Goal: Task Accomplishment & Management: Use online tool/utility

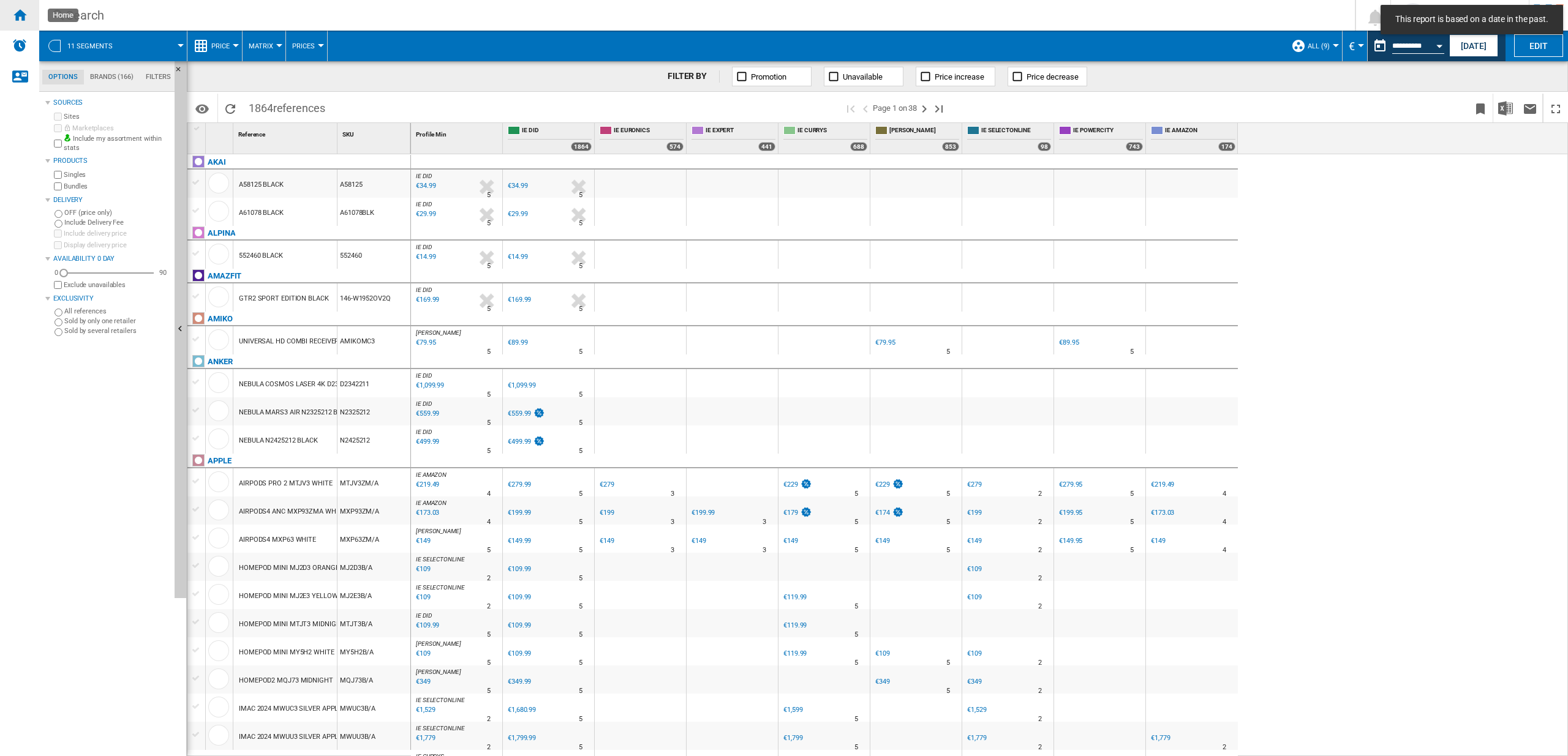
click at [35, 19] on div "Home" at bounding box center [20, 15] width 39 height 30
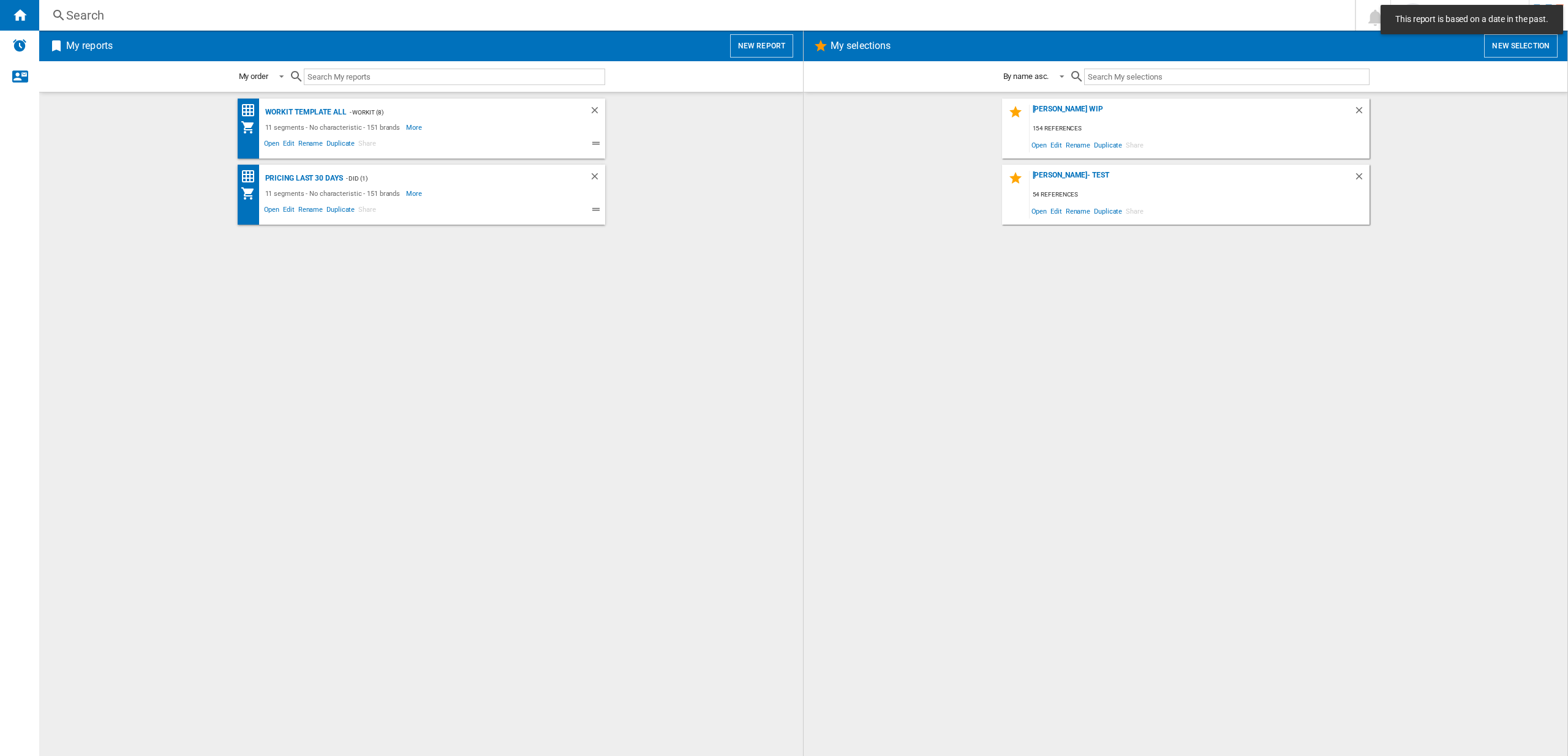
click at [748, 47] on button "New report" at bounding box center [762, 46] width 63 height 23
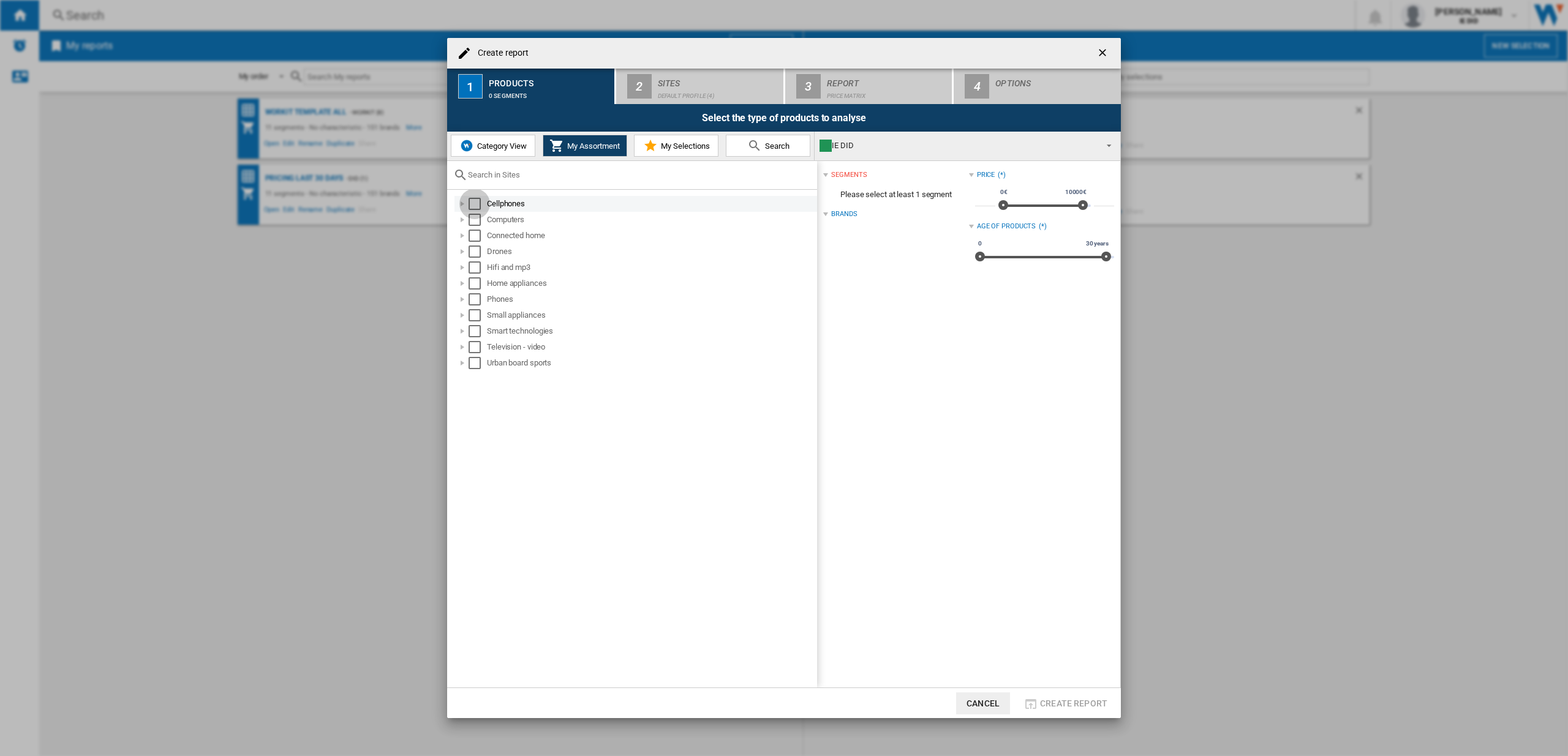
click at [475, 206] on div "Select" at bounding box center [475, 204] width 13 height 13
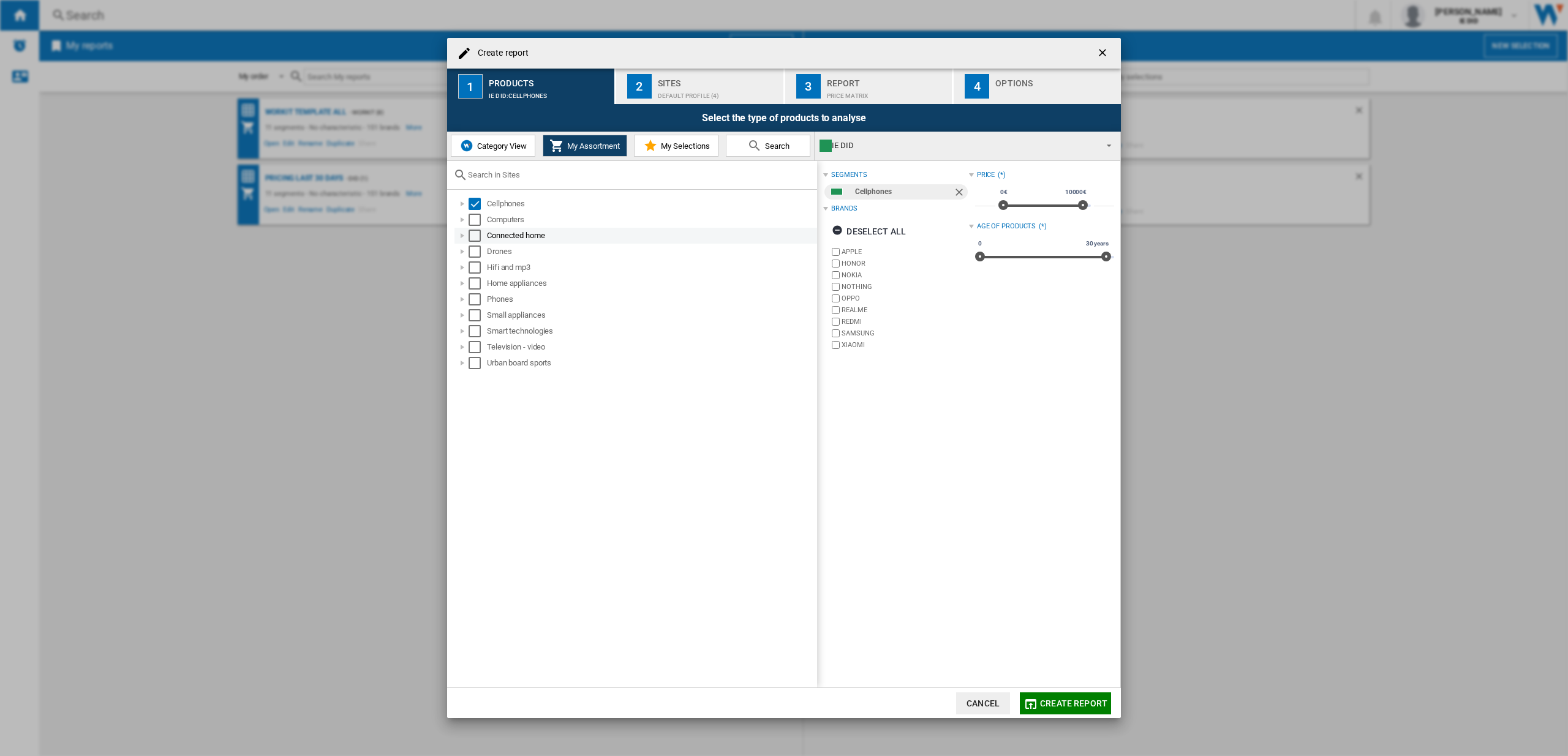
drag, startPoint x: 475, startPoint y: 221, endPoint x: 482, endPoint y: 242, distance: 22.1
click at [476, 221] on div "Select" at bounding box center [475, 220] width 13 height 13
click at [478, 242] on div "Connected home" at bounding box center [636, 235] width 363 height 16
drag, startPoint x: 475, startPoint y: 252, endPoint x: 476, endPoint y: 238, distance: 14.0
click at [475, 251] on div "Select" at bounding box center [475, 252] width 13 height 13
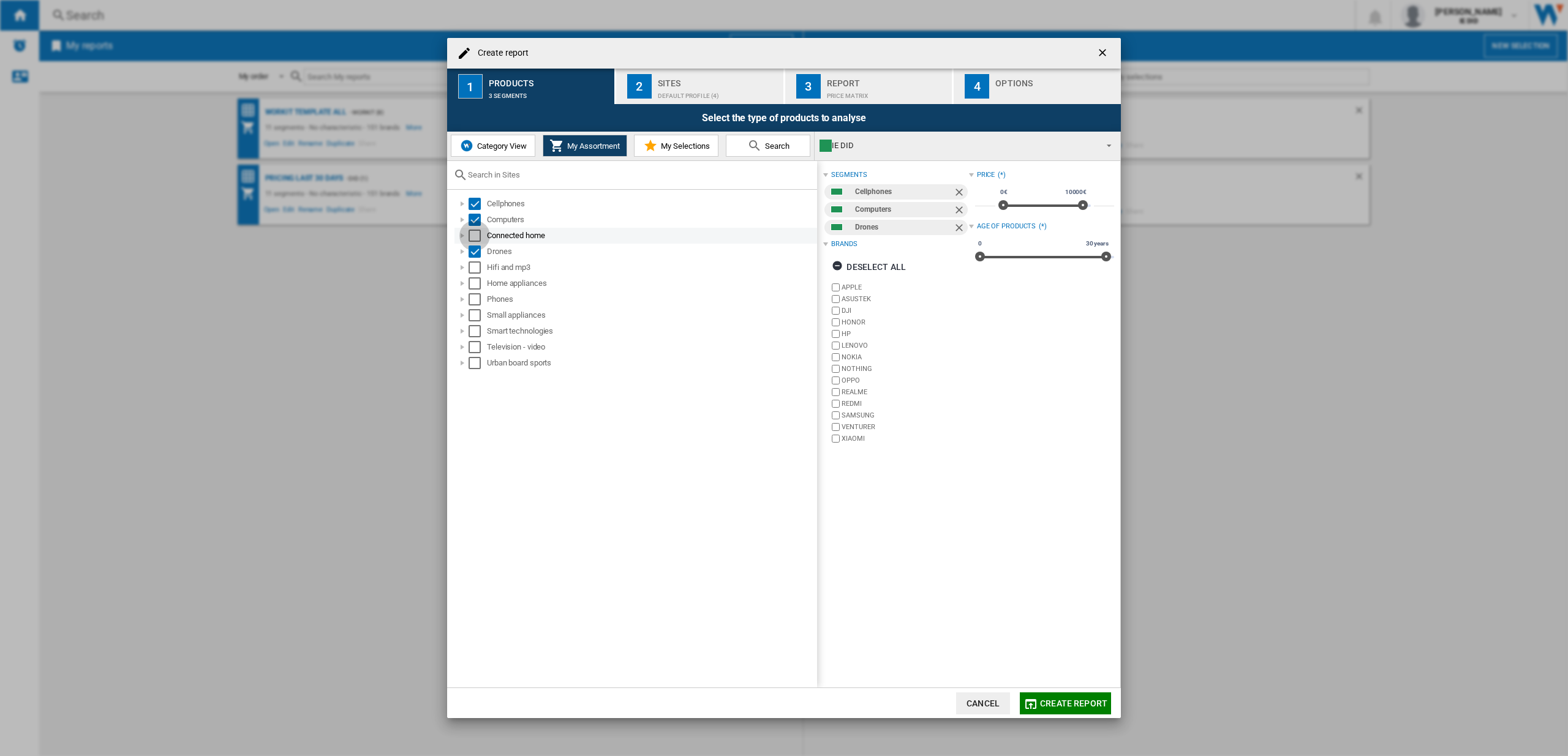
click at [476, 237] on div "Select" at bounding box center [475, 236] width 13 height 13
drag, startPoint x: 476, startPoint y: 272, endPoint x: 480, endPoint y: 278, distance: 7.2
click at [477, 272] on div "Select" at bounding box center [475, 267] width 13 height 13
drag, startPoint x: 475, startPoint y: 284, endPoint x: 478, endPoint y: 298, distance: 14.3
click at [475, 284] on div "Select" at bounding box center [475, 284] width 13 height 13
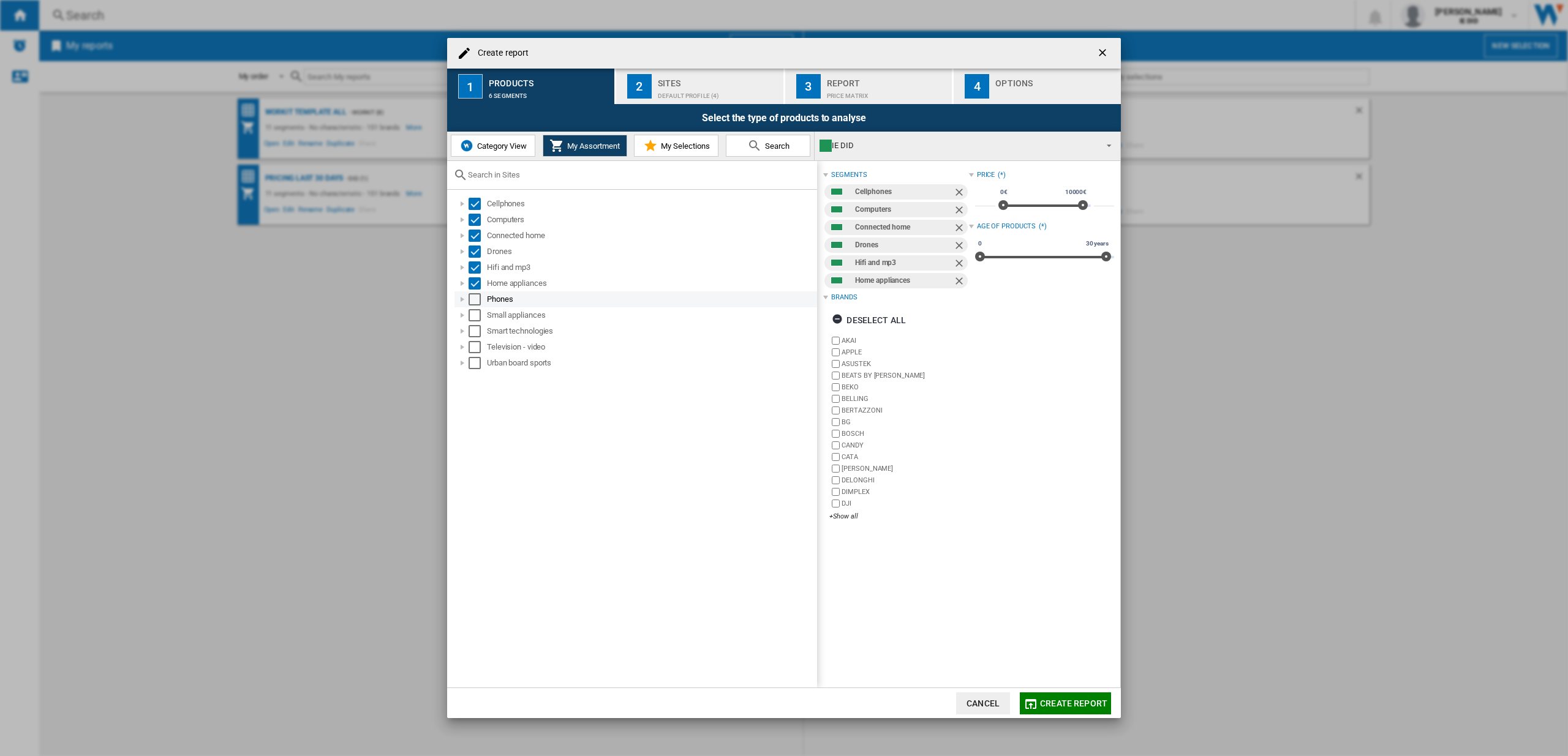
drag, startPoint x: 477, startPoint y: 299, endPoint x: 479, endPoint y: 306, distance: 7.3
click at [477, 299] on div "Select" at bounding box center [475, 299] width 13 height 13
drag, startPoint x: 475, startPoint y: 313, endPoint x: 478, endPoint y: 343, distance: 30.1
click at [475, 314] on div "Select" at bounding box center [475, 315] width 13 height 13
click at [479, 335] on div "Select" at bounding box center [475, 331] width 13 height 13
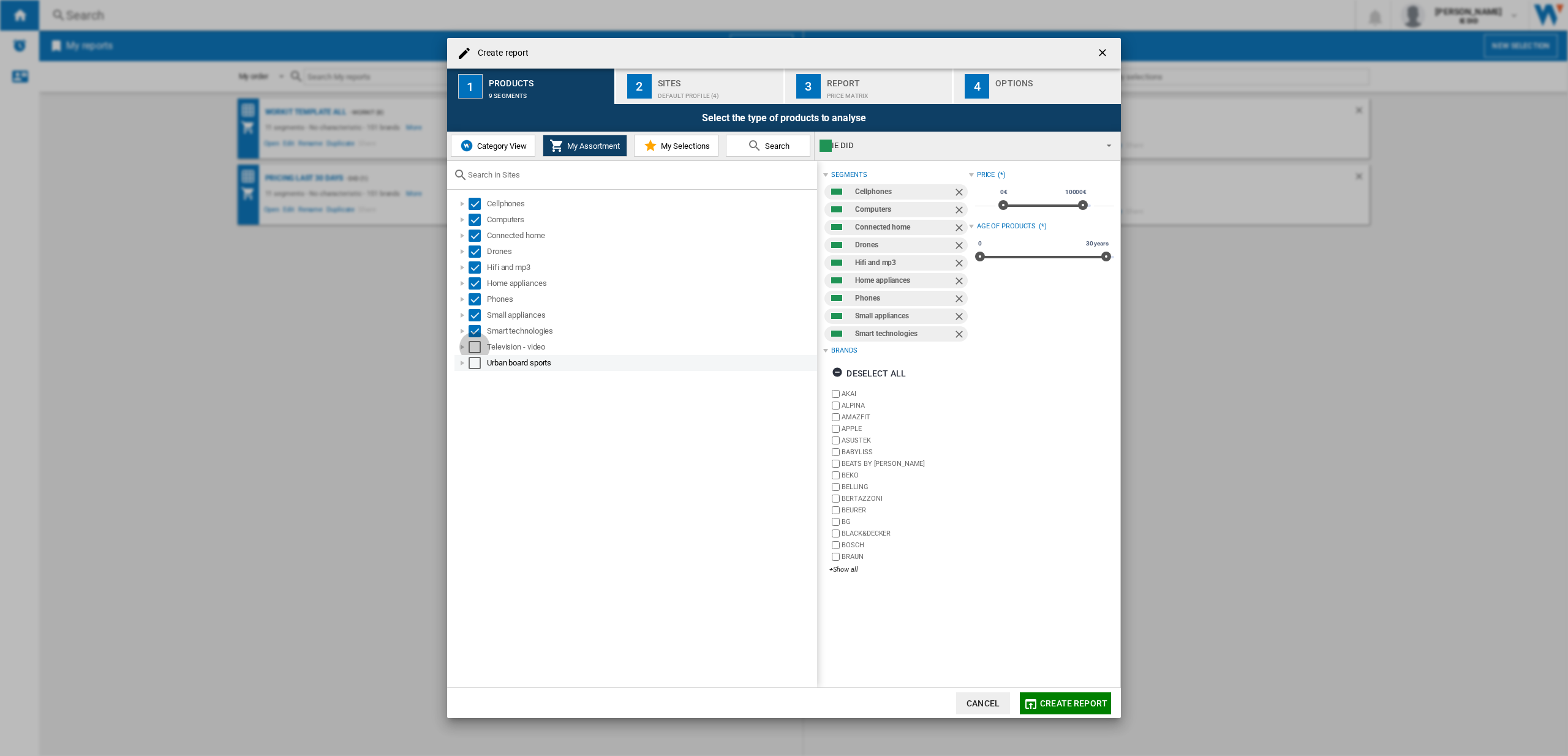
drag, startPoint x: 475, startPoint y: 346, endPoint x: 473, endPoint y: 360, distance: 14.1
click at [475, 346] on div "Select" at bounding box center [475, 347] width 13 height 13
click at [475, 365] on div "Select" at bounding box center [475, 364] width 13 height 13
drag, startPoint x: 676, startPoint y: 66, endPoint x: 685, endPoint y: 73, distance: 11.4
click at [677, 69] on md-dialog-content "Create report 1 Products 11 segments 2 Sites Default profile (4) 3 Report Price…" at bounding box center [784, 378] width 673 height 681
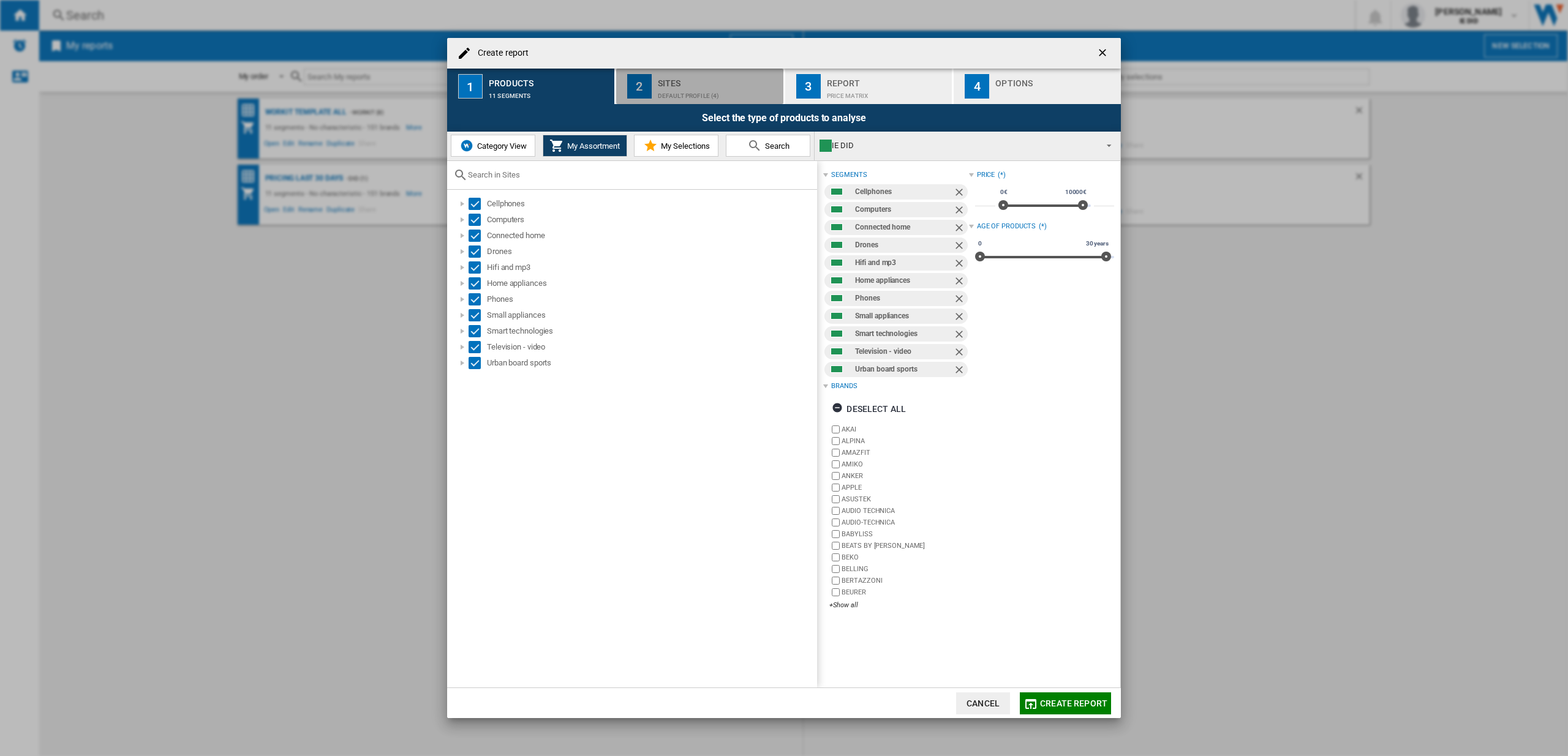
click at [679, 77] on div "Sites" at bounding box center [718, 80] width 120 height 13
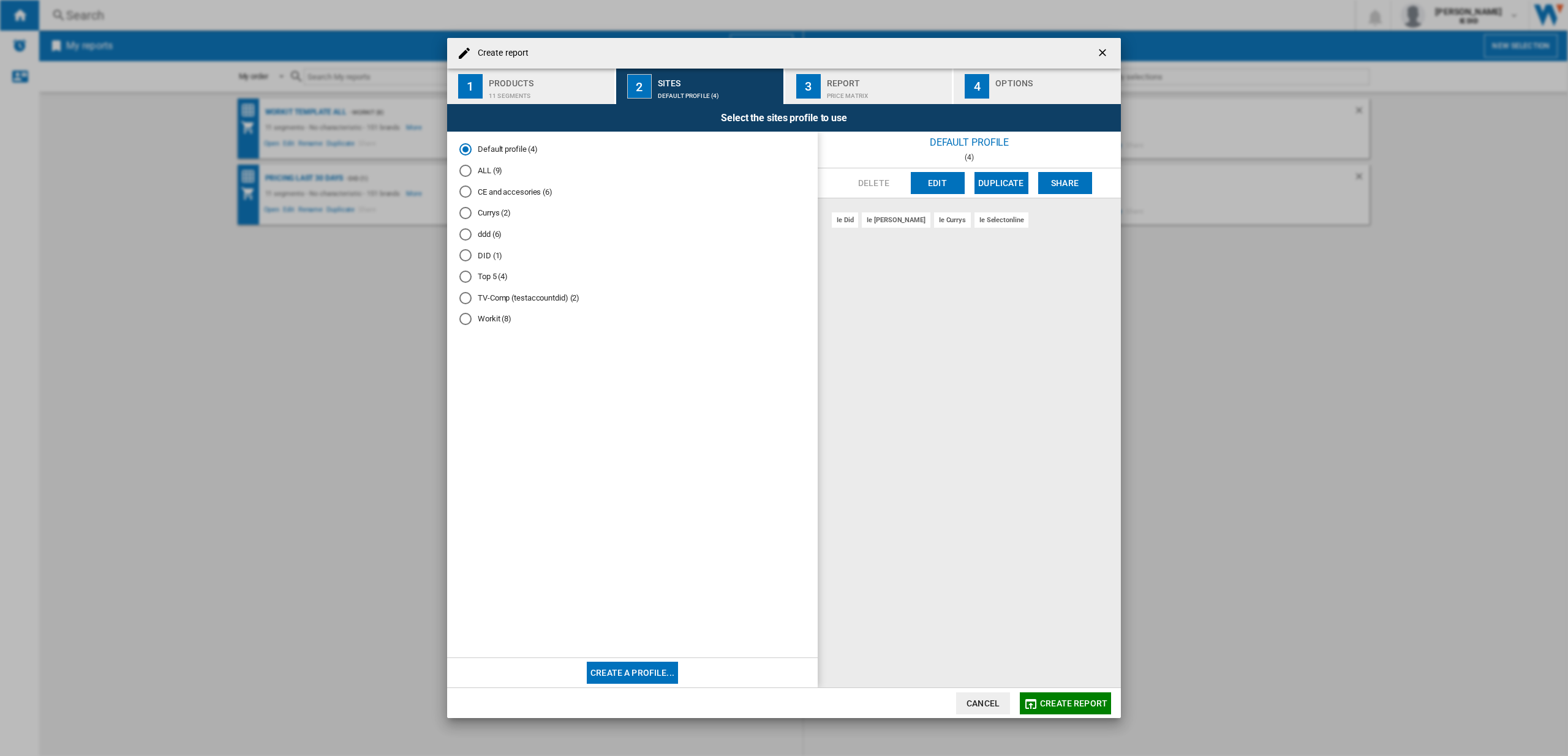
click at [468, 171] on div "ALL (9)" at bounding box center [465, 171] width 13 height 13
click at [1086, 710] on button "Create report" at bounding box center [1065, 704] width 91 height 22
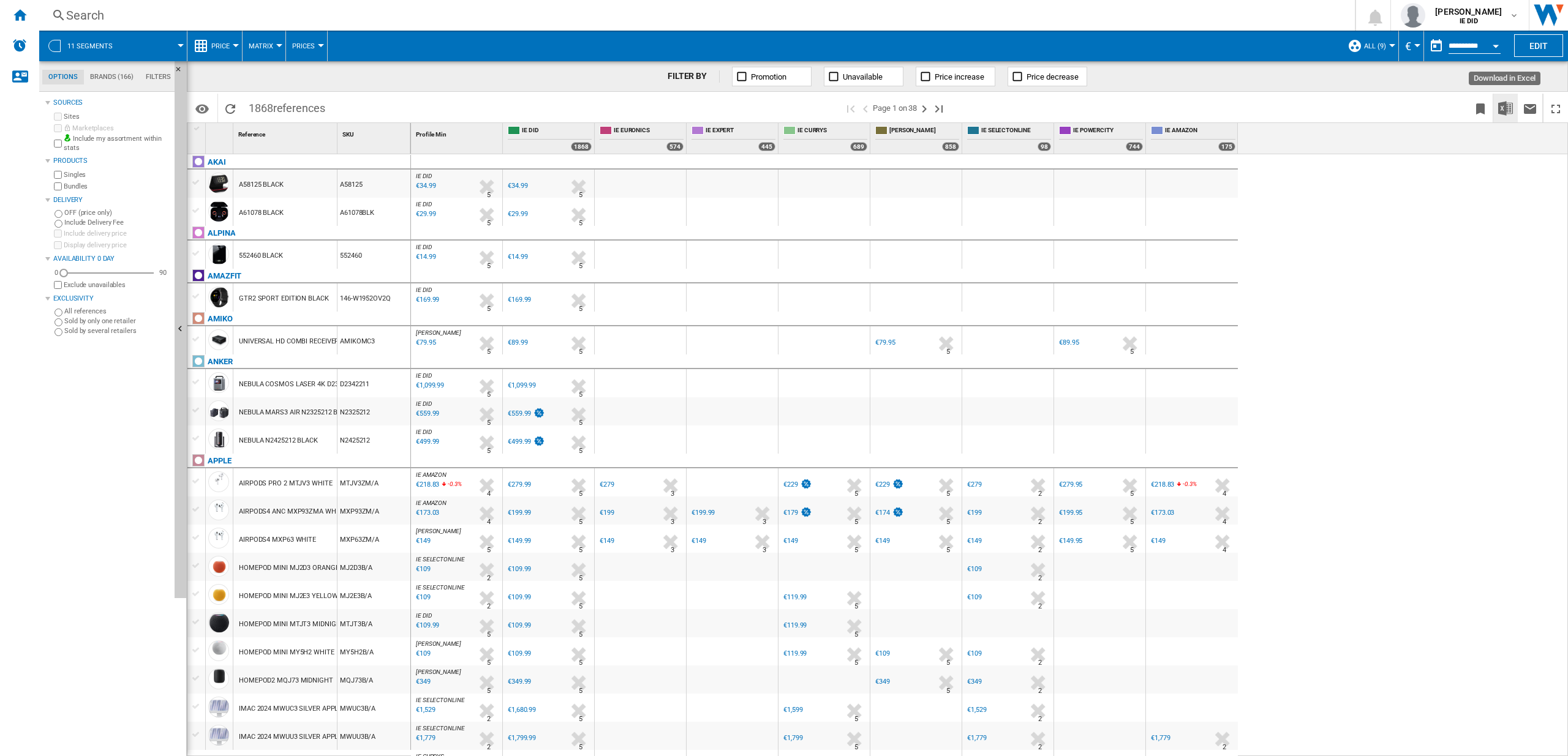
click at [1506, 109] on img "Download in Excel" at bounding box center [1505, 108] width 15 height 15
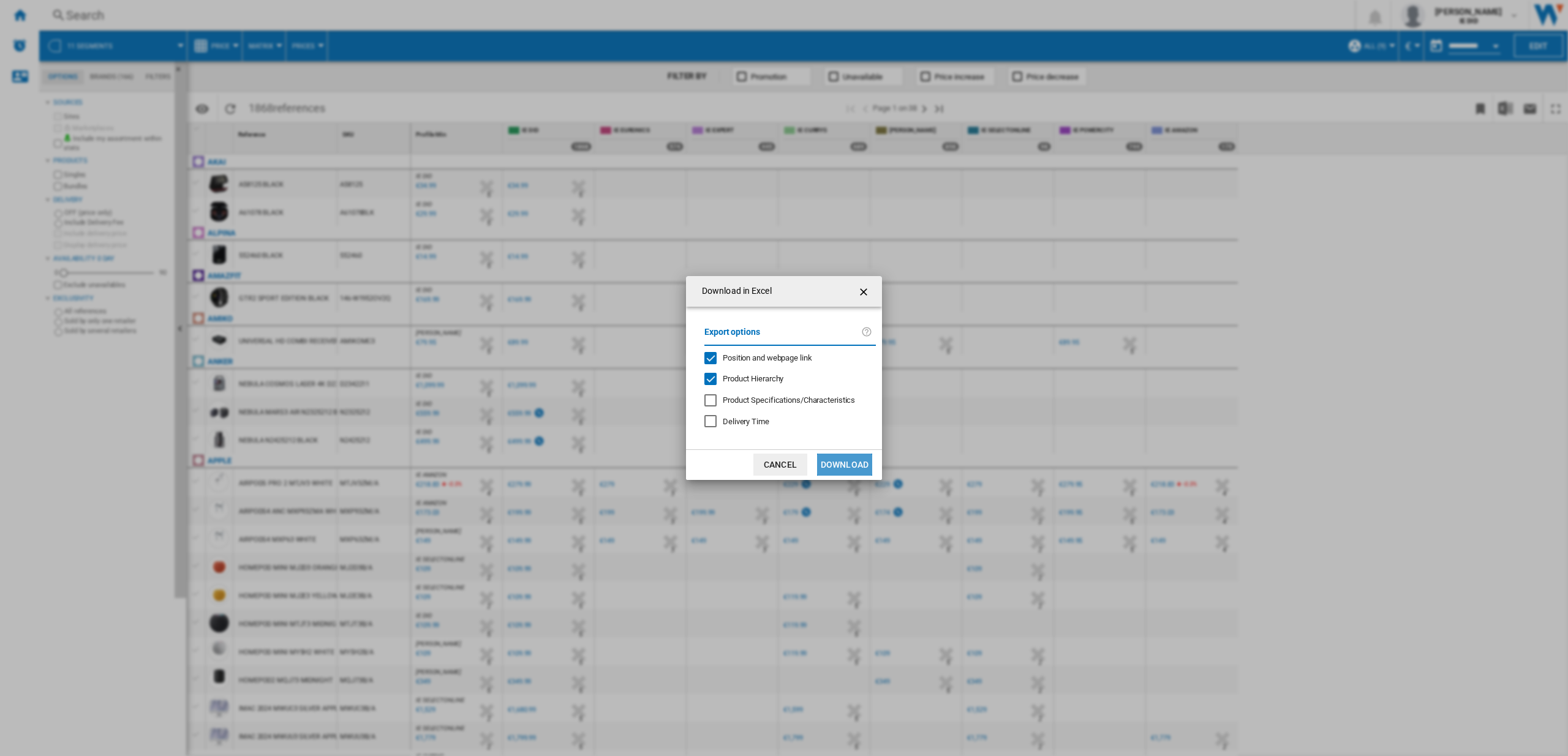
click at [850, 456] on button "Download" at bounding box center [845, 464] width 55 height 22
